Goal: Information Seeking & Learning: Find specific fact

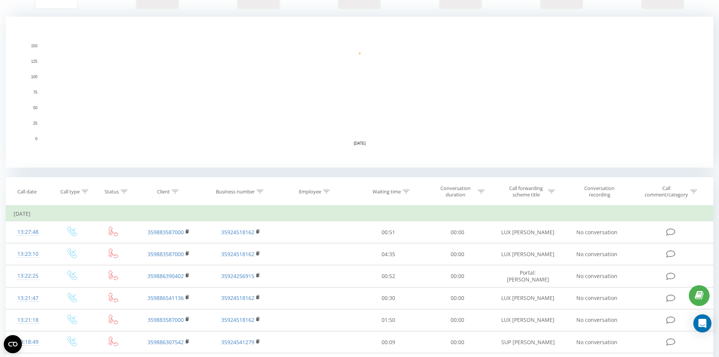
scroll to position [151, 0]
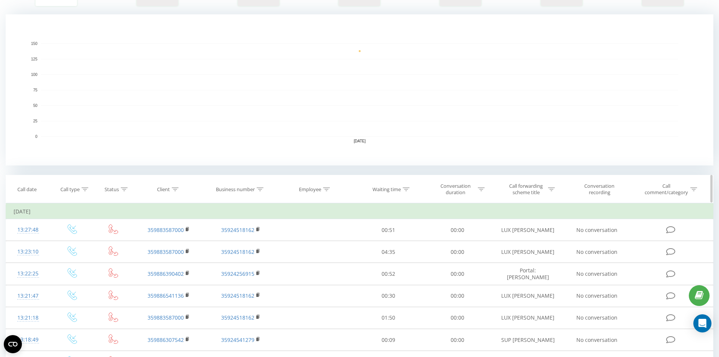
click at [329, 189] on icon at bounding box center [326, 189] width 7 height 4
click at [312, 239] on input "text" at bounding box center [315, 243] width 66 height 13
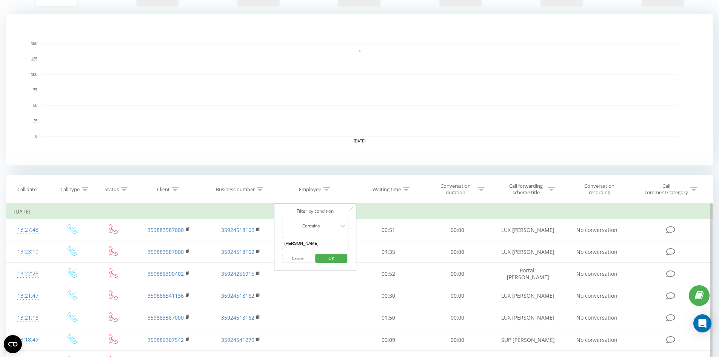
click button "OK" at bounding box center [331, 258] width 32 height 9
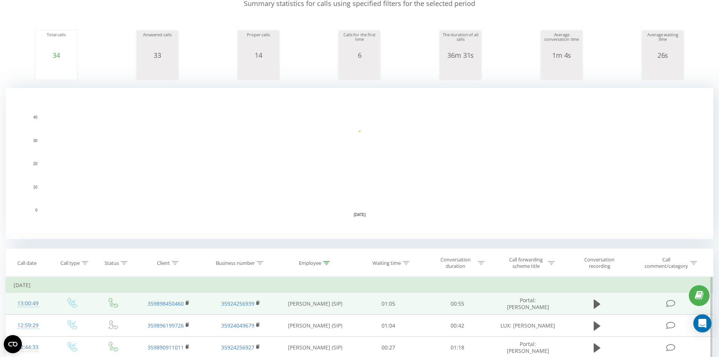
scroll to position [264, 0]
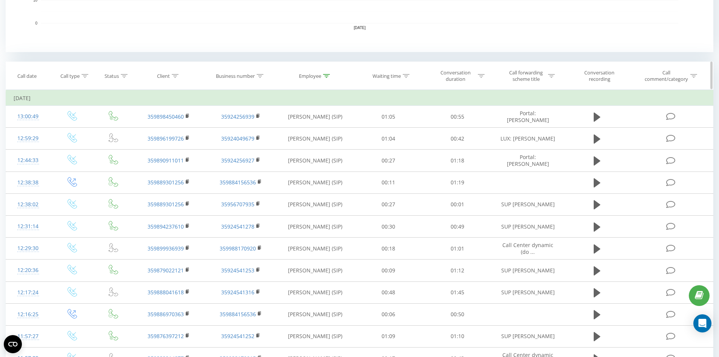
click at [329, 74] on icon at bounding box center [326, 76] width 7 height 4
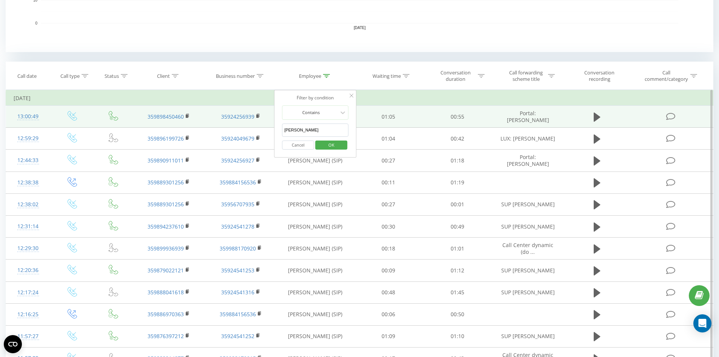
drag, startPoint x: 297, startPoint y: 127, endPoint x: 261, endPoint y: 123, distance: 36.1
type input "ива ив"
click button "OK" at bounding box center [331, 144] width 32 height 9
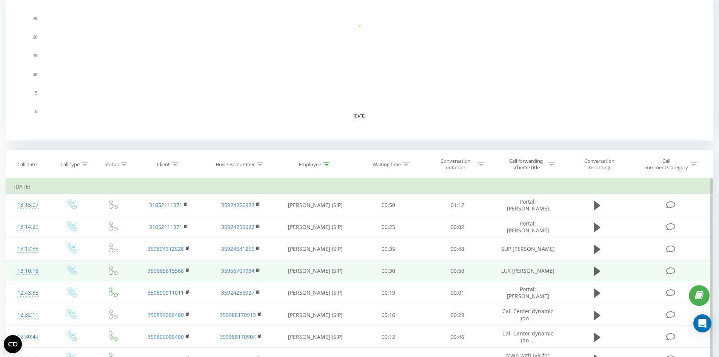
scroll to position [302, 0]
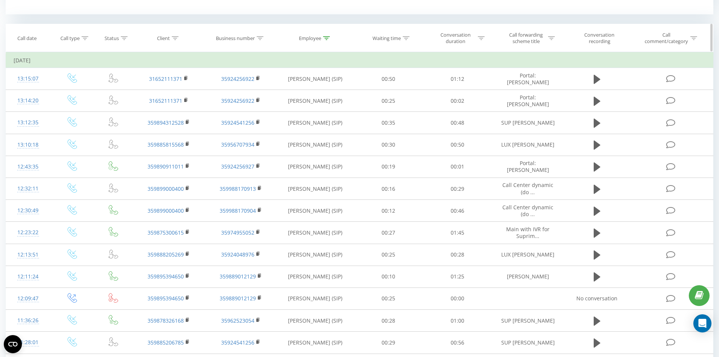
click at [325, 39] on icon at bounding box center [326, 38] width 7 height 4
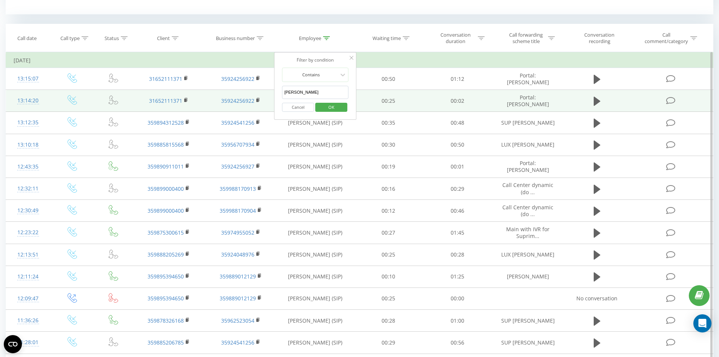
drag, startPoint x: 293, startPoint y: 94, endPoint x: 234, endPoint y: 91, distance: 59.7
click at [234, 93] on table "Filter by condition Equal Enter value Cancel OK Filter by condition Equal Enter…" at bounding box center [360, 312] width 708 height 521
click button "OK" at bounding box center [331, 107] width 32 height 9
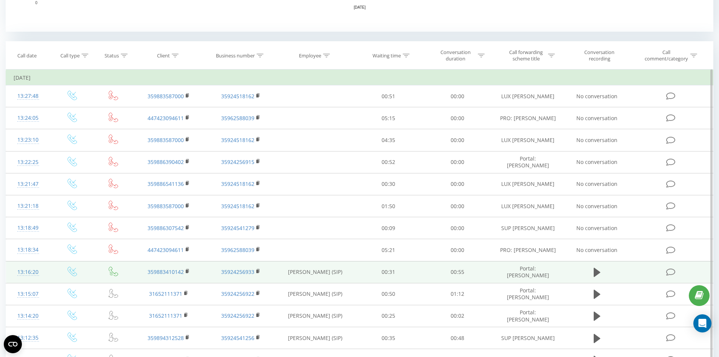
scroll to position [219, 0]
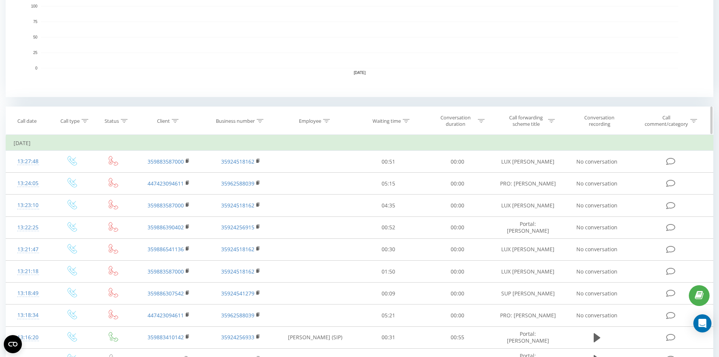
click at [177, 120] on icon at bounding box center [175, 121] width 7 height 4
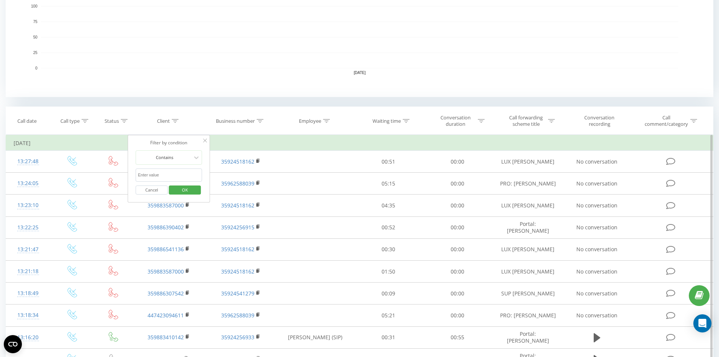
click at [160, 176] on input "text" at bounding box center [169, 174] width 66 height 13
paste input "+359882198405"
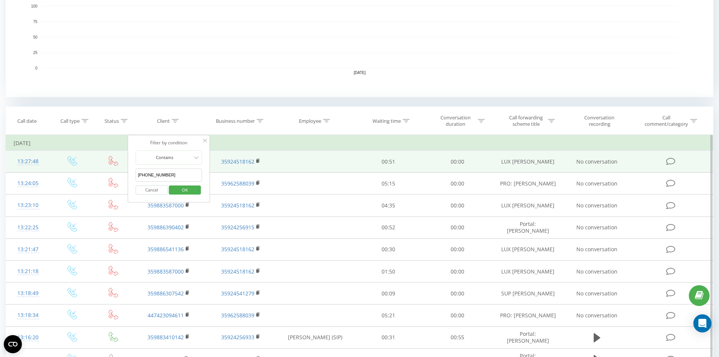
drag, startPoint x: 139, startPoint y: 172, endPoint x: 126, endPoint y: 171, distance: 13.7
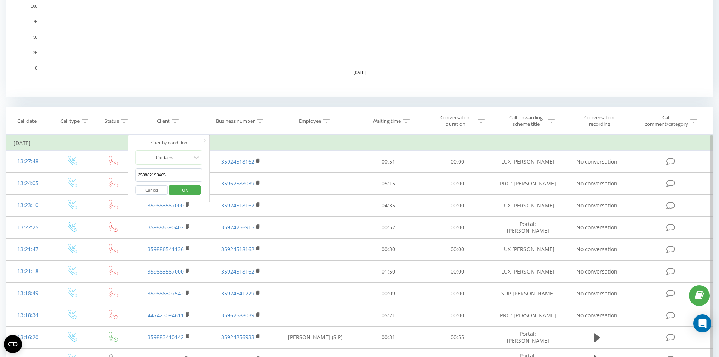
type input "359882198405"
click at [176, 190] on span "OK" at bounding box center [184, 190] width 21 height 12
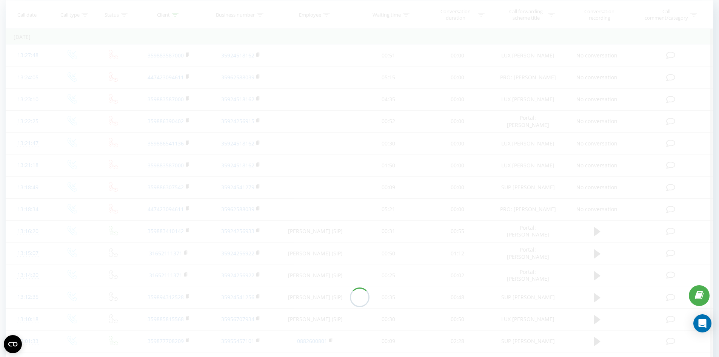
scroll to position [174, 0]
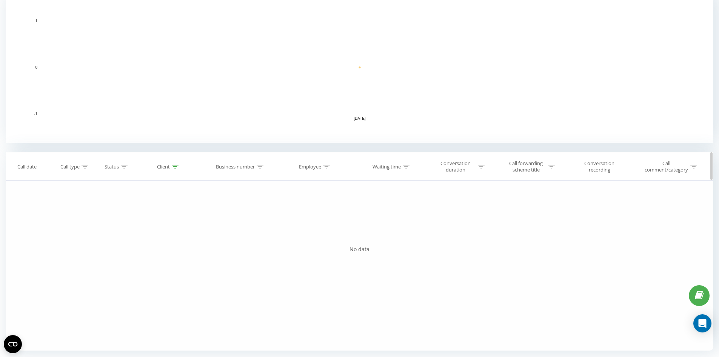
click at [172, 166] on icon at bounding box center [175, 167] width 7 height 4
drag, startPoint x: 172, startPoint y: 221, endPoint x: 104, endPoint y: 219, distance: 68.0
click at [104, 219] on div "Filter by condition Equal Enter value Cancel OK Filter by condition Equal Enter…" at bounding box center [360, 265] width 708 height 170
click button "OK" at bounding box center [185, 235] width 32 height 9
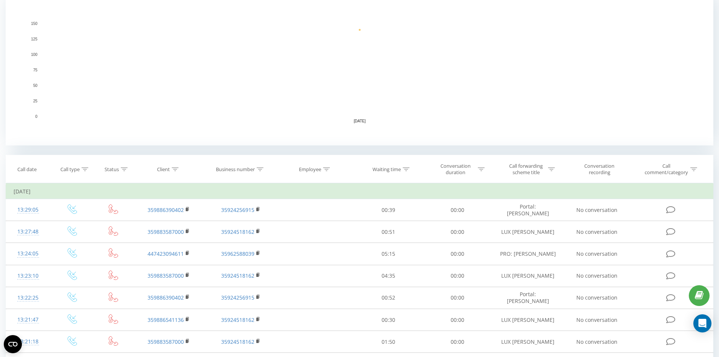
scroll to position [143, 0]
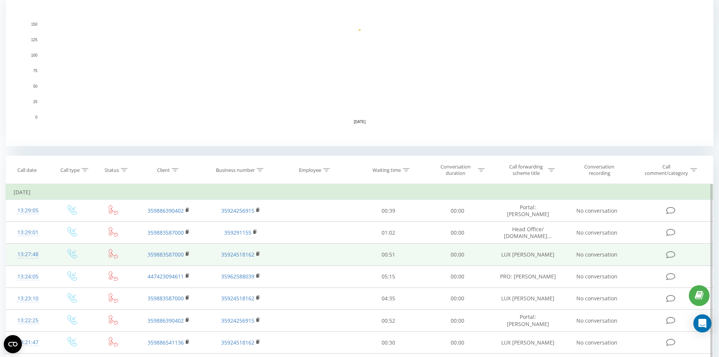
scroll to position [226, 0]
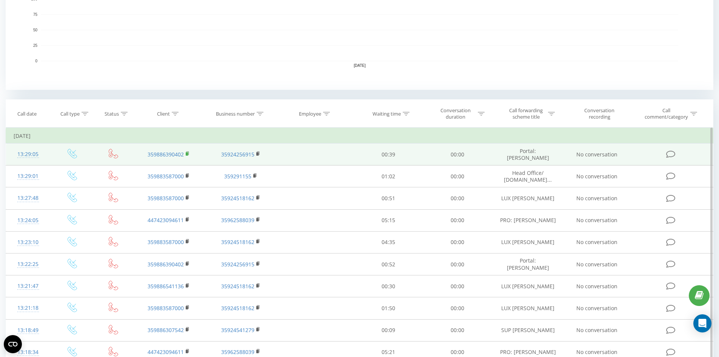
click at [189, 154] on icon at bounding box center [187, 152] width 3 height 3
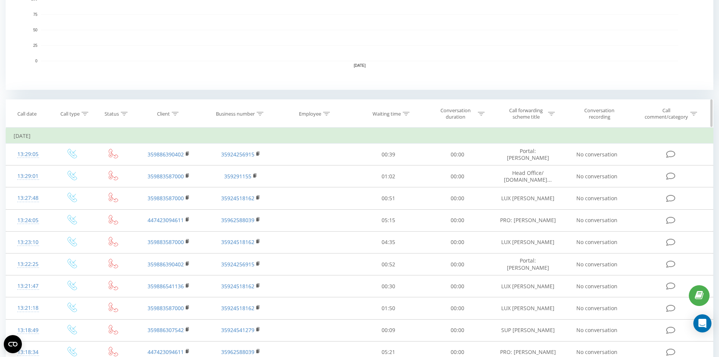
drag, startPoint x: 174, startPoint y: 114, endPoint x: 177, endPoint y: 121, distance: 7.4
click at [174, 114] on icon at bounding box center [175, 114] width 7 height 4
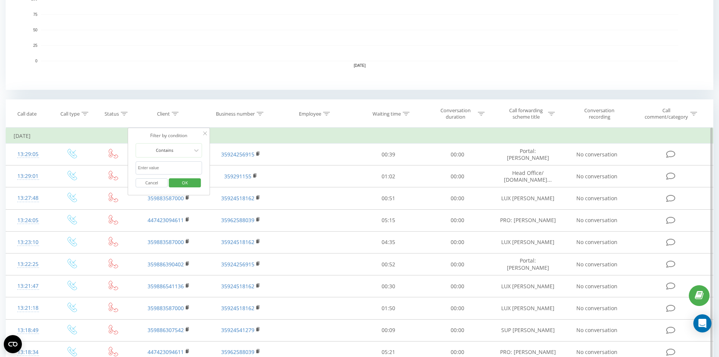
drag, startPoint x: 163, startPoint y: 172, endPoint x: 159, endPoint y: 170, distance: 4.6
click at [161, 171] on input "text" at bounding box center [169, 167] width 66 height 13
paste input "[PHONE_NUMBER]"
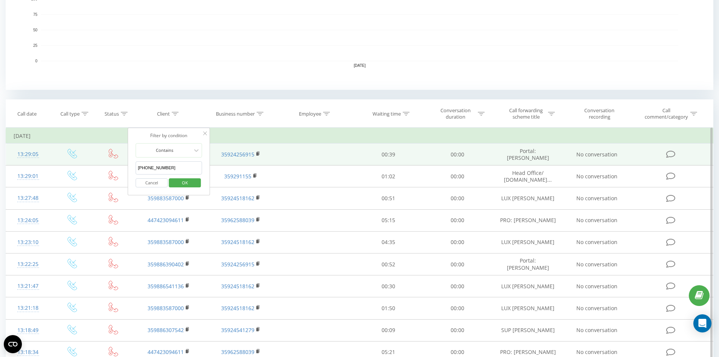
drag, startPoint x: 139, startPoint y: 168, endPoint x: 106, endPoint y: 164, distance: 33.8
type input "359886729164"
click button "OK" at bounding box center [185, 182] width 32 height 9
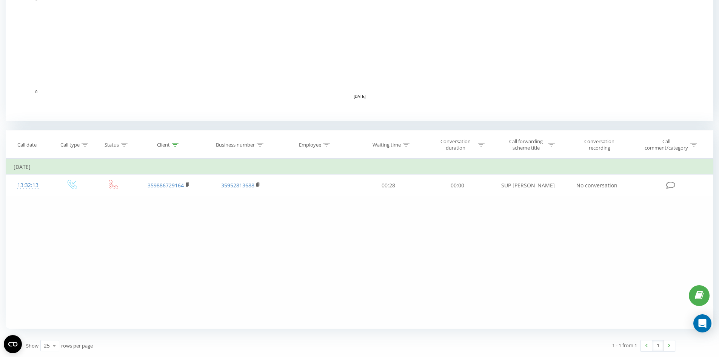
scroll to position [195, 0]
click at [175, 144] on icon at bounding box center [175, 145] width 7 height 4
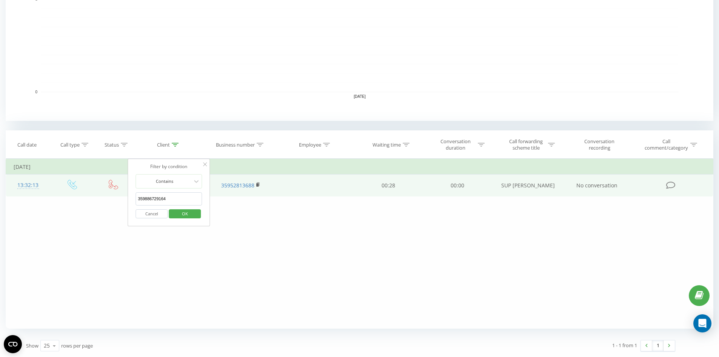
drag, startPoint x: 175, startPoint y: 194, endPoint x: 83, endPoint y: 195, distance: 91.7
click at [83, 195] on table "Filter by condition Equal Enter value Cancel OK Filter by condition Equal Enter…" at bounding box center [360, 178] width 708 height 38
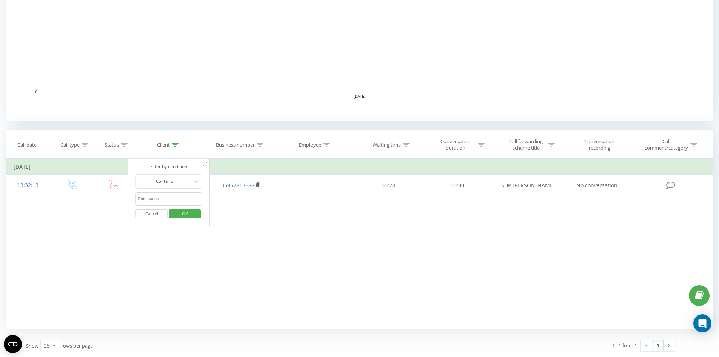
click at [182, 212] on span "OK" at bounding box center [184, 214] width 21 height 12
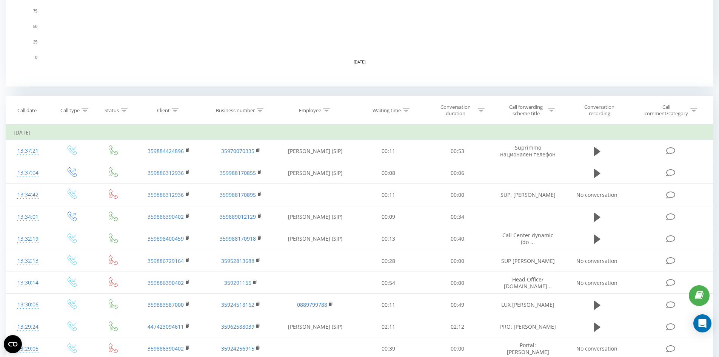
scroll to position [278, 0]
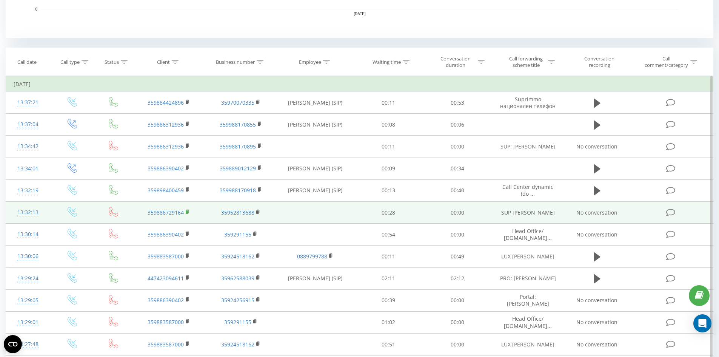
click at [186, 211] on rect at bounding box center [187, 211] width 2 height 3
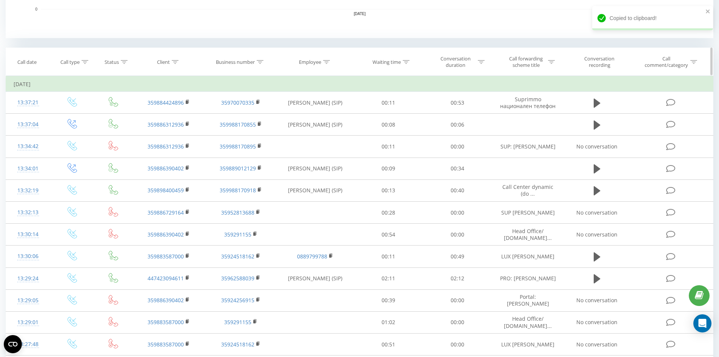
click at [177, 62] on icon at bounding box center [175, 62] width 7 height 4
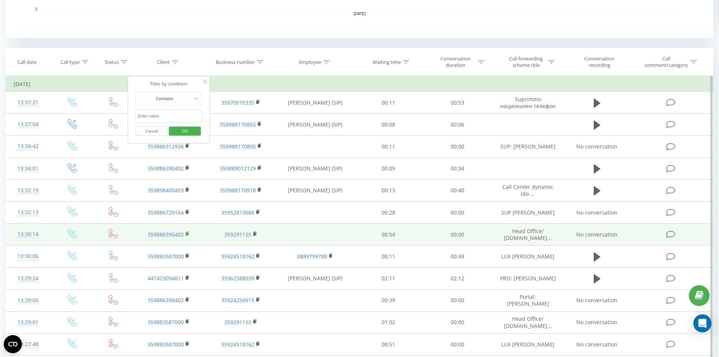
click at [188, 233] on icon at bounding box center [188, 233] width 4 height 5
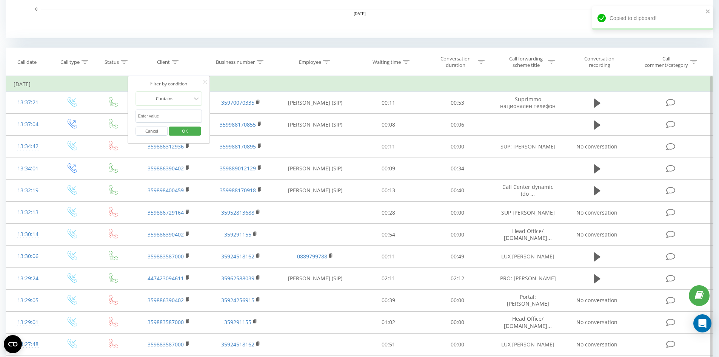
click at [166, 115] on input "text" at bounding box center [169, 115] width 66 height 13
paste input "359886390402"
type input "359886390402"
click at [179, 128] on span "OK" at bounding box center [184, 131] width 21 height 12
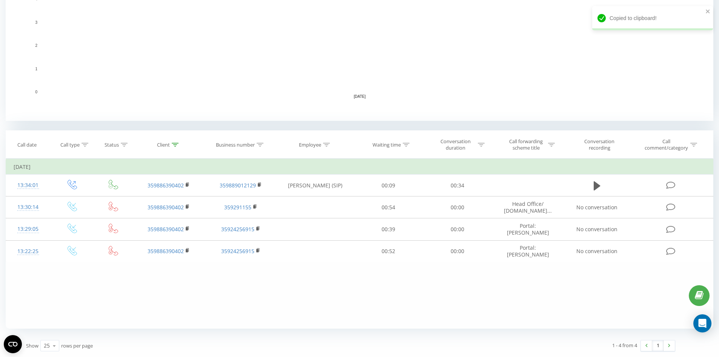
scroll to position [195, 0]
drag, startPoint x: 177, startPoint y: 142, endPoint x: 172, endPoint y: 186, distance: 45.2
click at [176, 143] on div at bounding box center [175, 145] width 7 height 6
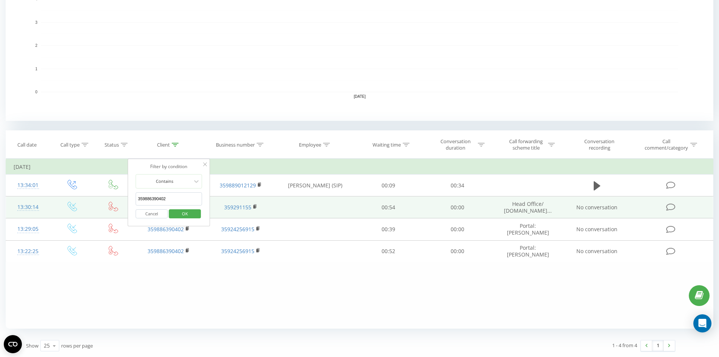
drag, startPoint x: 156, startPoint y: 200, endPoint x: 89, endPoint y: 202, distance: 67.2
click at [89, 202] on table "Filter by condition Equal Enter value Cancel OK Filter by condition Equal Enter…" at bounding box center [360, 211] width 708 height 104
click button "OK" at bounding box center [185, 213] width 32 height 9
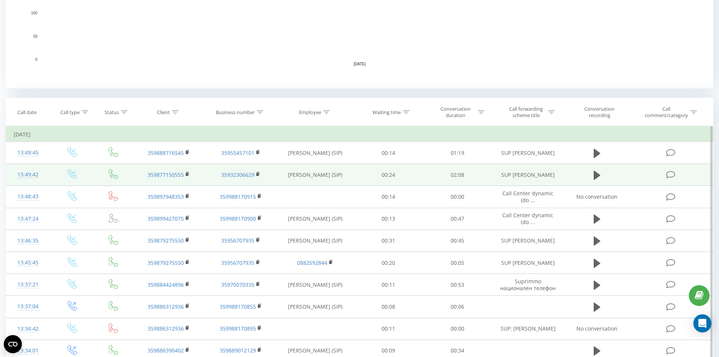
scroll to position [240, 0]
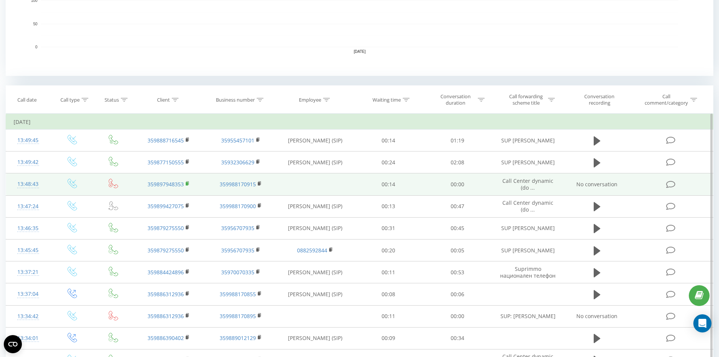
click at [187, 183] on rect at bounding box center [187, 183] width 2 height 3
click at [188, 182] on icon at bounding box center [188, 183] width 4 height 5
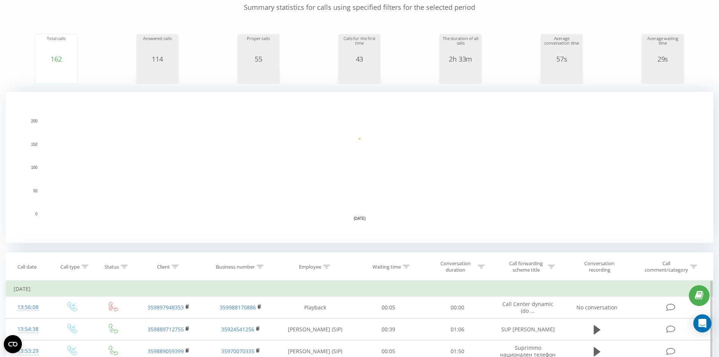
scroll to position [151, 0]
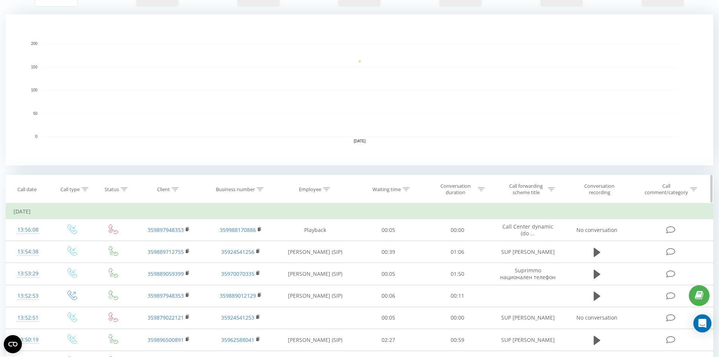
drag, startPoint x: 324, startPoint y: 193, endPoint x: 326, endPoint y: 189, distance: 4.1
click at [325, 190] on th "Employee" at bounding box center [315, 189] width 77 height 28
click at [326, 189] on icon at bounding box center [326, 189] width 7 height 4
click at [293, 244] on input "text" at bounding box center [315, 243] width 66 height 13
type input "и"
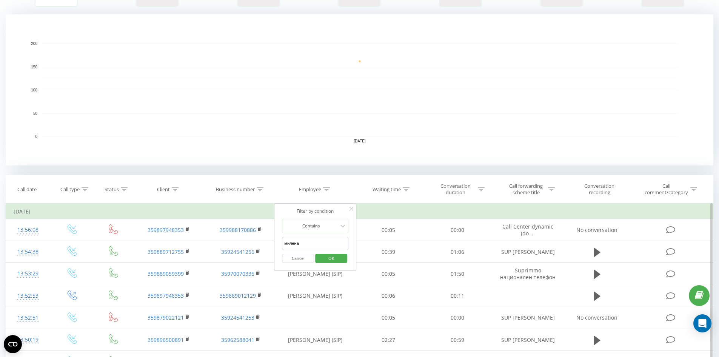
click button "OK" at bounding box center [331, 258] width 32 height 9
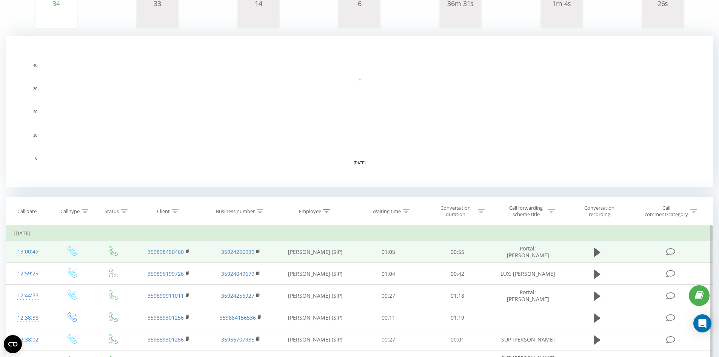
scroll to position [189, 0]
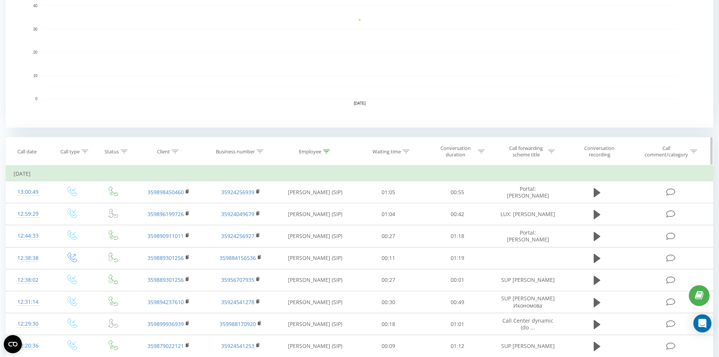
click at [326, 154] on div at bounding box center [326, 151] width 7 height 6
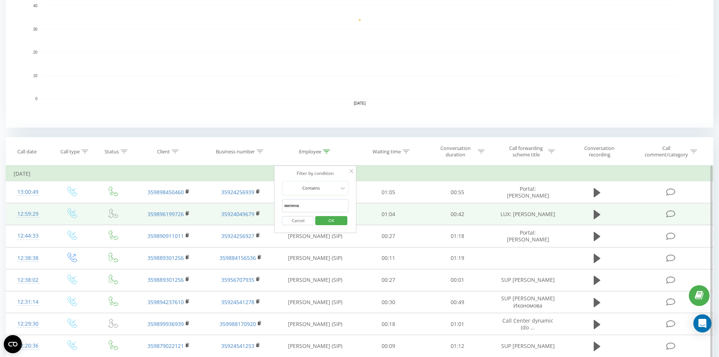
drag, startPoint x: 308, startPoint y: 203, endPoint x: 223, endPoint y: 208, distance: 84.6
click button "OK" at bounding box center [331, 220] width 32 height 9
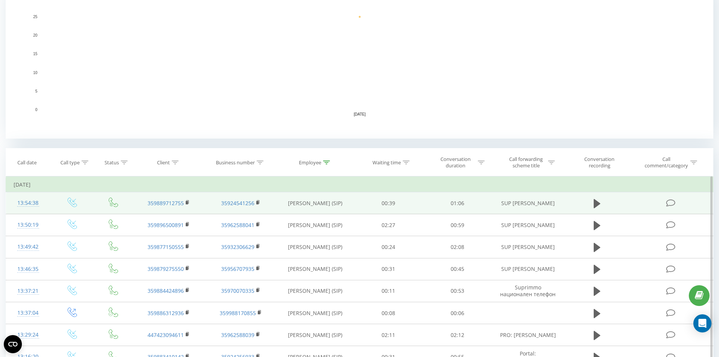
scroll to position [226, 0]
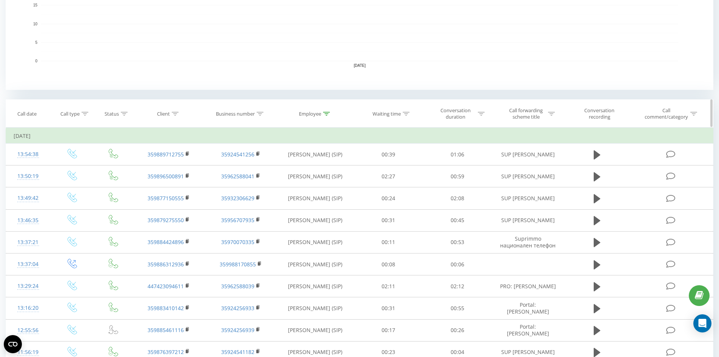
click at [330, 112] on div "Employee" at bounding box center [315, 114] width 77 height 6
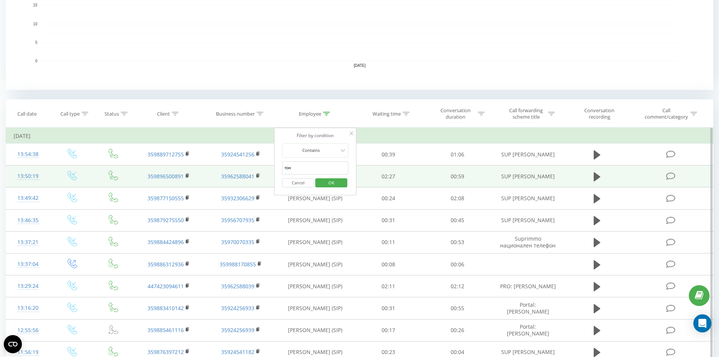
drag, startPoint x: 304, startPoint y: 166, endPoint x: 266, endPoint y: 168, distance: 38.1
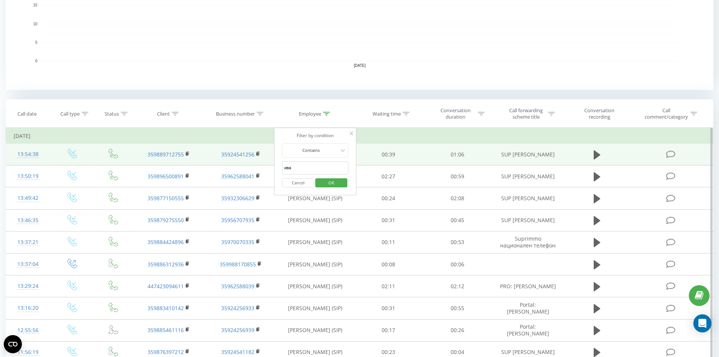
type input "ива"
click button "OK" at bounding box center [331, 182] width 32 height 9
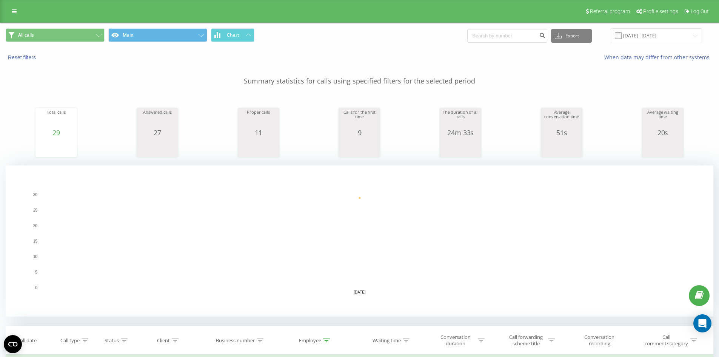
scroll to position [189, 0]
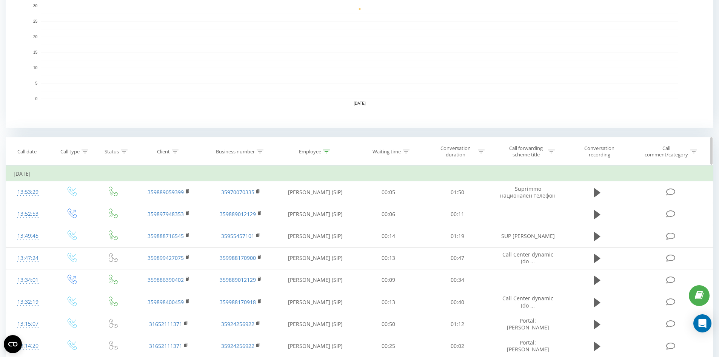
click at [326, 149] on icon at bounding box center [326, 151] width 7 height 4
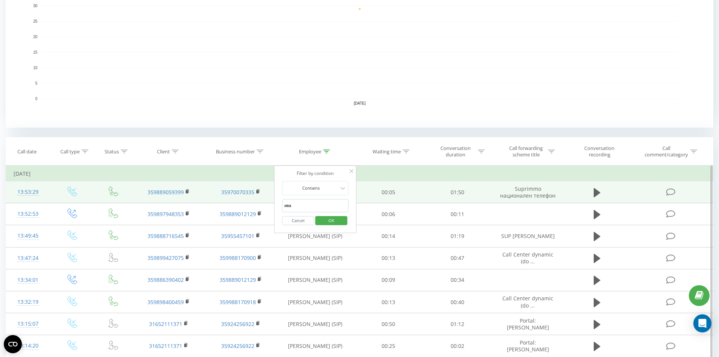
drag, startPoint x: 314, startPoint y: 203, endPoint x: 234, endPoint y: 196, distance: 80.3
click button "OK" at bounding box center [331, 220] width 32 height 9
